Goal: Information Seeking & Learning: Find specific fact

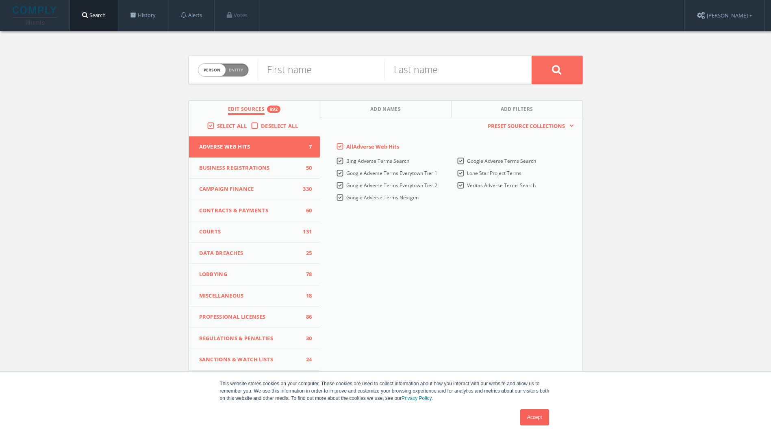
click at [308, 81] on div "First name" at bounding box center [321, 70] width 127 height 28
click at [317, 67] on input "text" at bounding box center [321, 69] width 127 height 21
type input "Bill"
click at [533, 415] on link "Accept" at bounding box center [534, 418] width 29 height 16
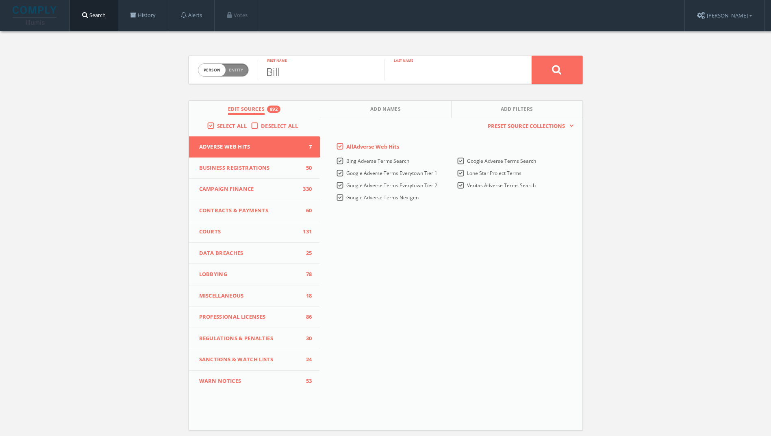
click at [410, 61] on input "text" at bounding box center [447, 69] width 127 height 21
type input "Gates"
click at [560, 74] on icon at bounding box center [557, 70] width 10 height 10
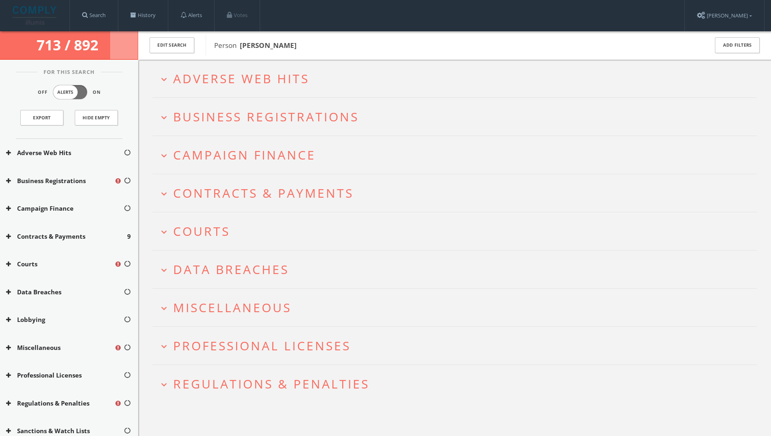
click at [115, 180] on icon at bounding box center [119, 182] width 8 height 8
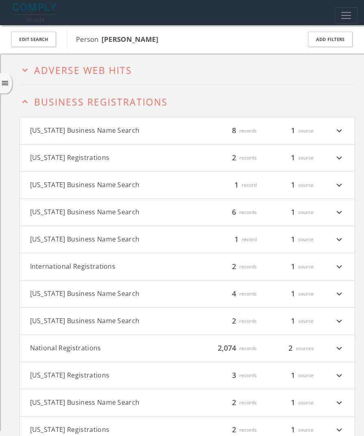
click at [290, 15] on link at bounding box center [179, 12] width 345 height 25
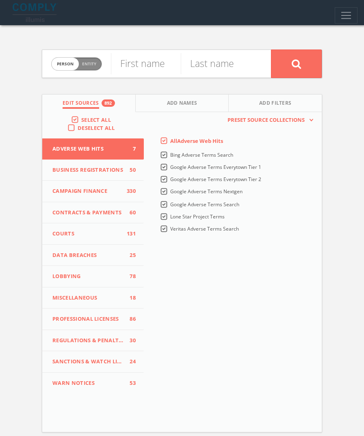
drag, startPoint x: 224, startPoint y: 56, endPoint x: 236, endPoint y: 68, distance: 17.5
drag, startPoint x: 236, startPoint y: 70, endPoint x: 236, endPoint y: 64, distance: 6.1
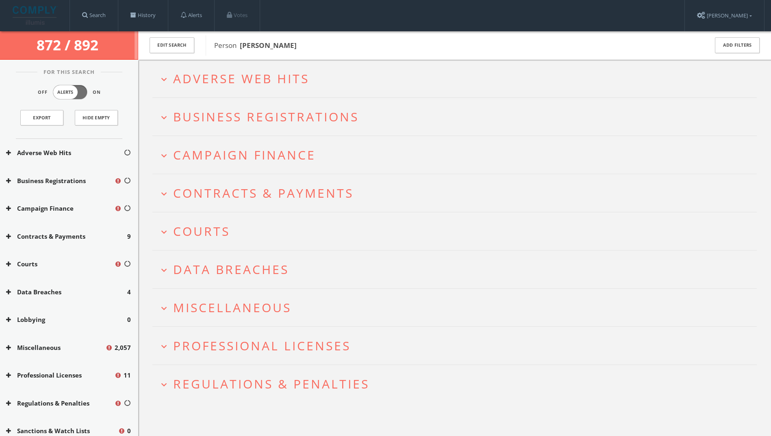
click at [106, 349] on icon at bounding box center [110, 349] width 8 height 8
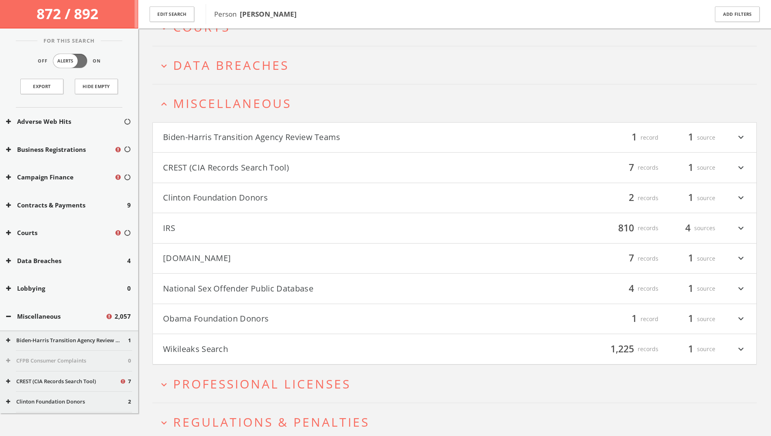
scroll to position [242, 0]
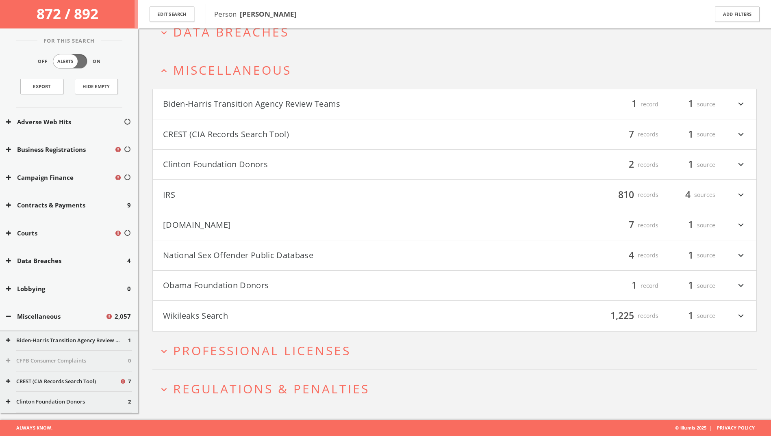
click at [106, 317] on icon at bounding box center [110, 318] width 8 height 8
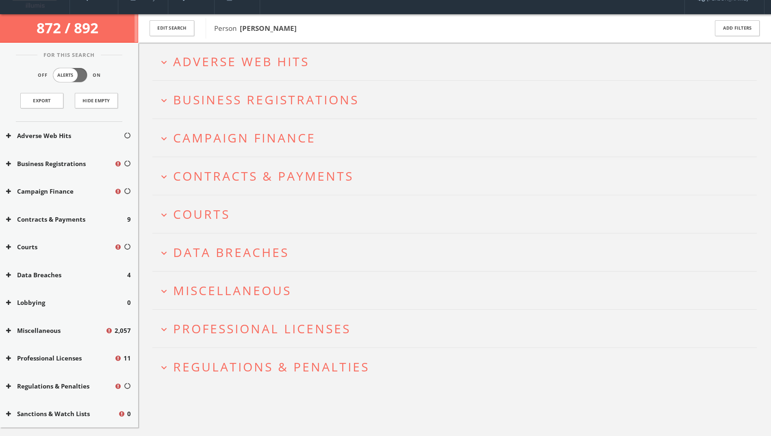
scroll to position [0, 0]
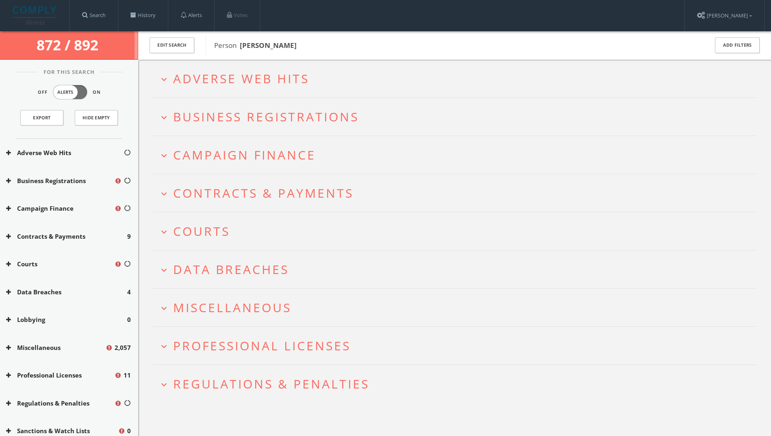
click at [12, 183] on button "Business Registrations" at bounding box center [60, 180] width 108 height 9
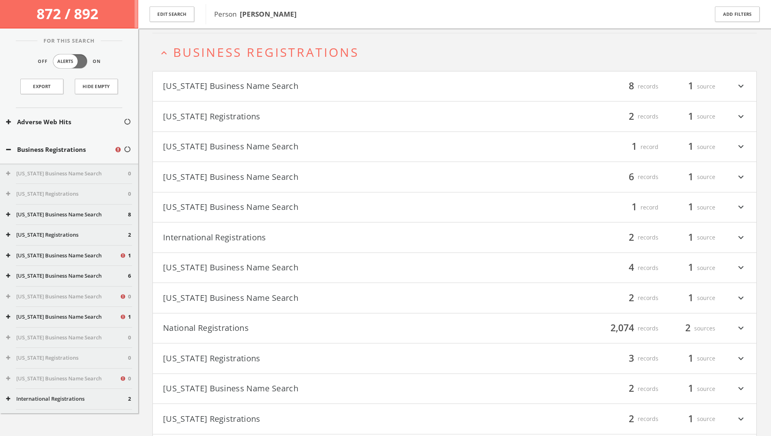
scroll to position [69, 0]
click at [113, 256] on div "[US_STATE] Business Name Search 1" at bounding box center [69, 256] width 138 height 20
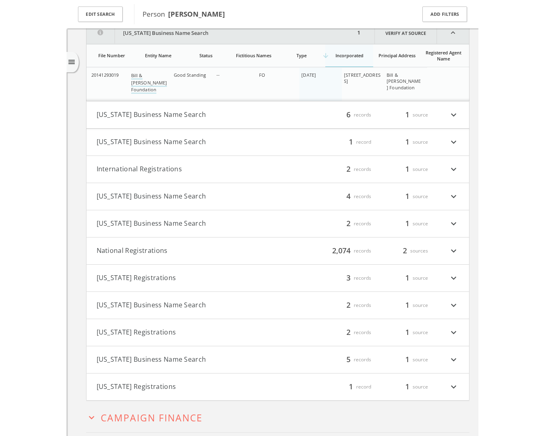
scroll to position [206, 0]
